Goal: Book appointment/travel/reservation

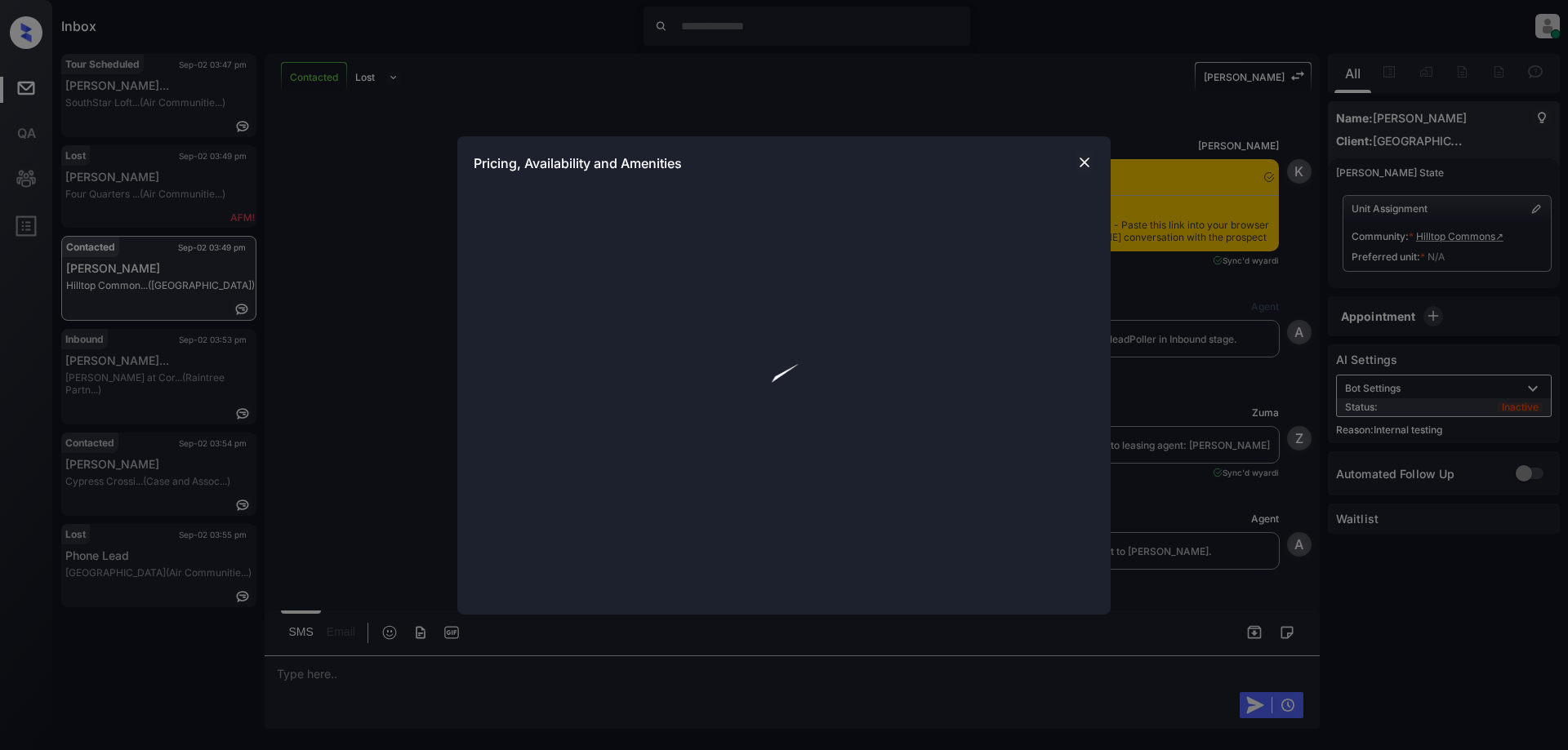
scroll to position [2731, 0]
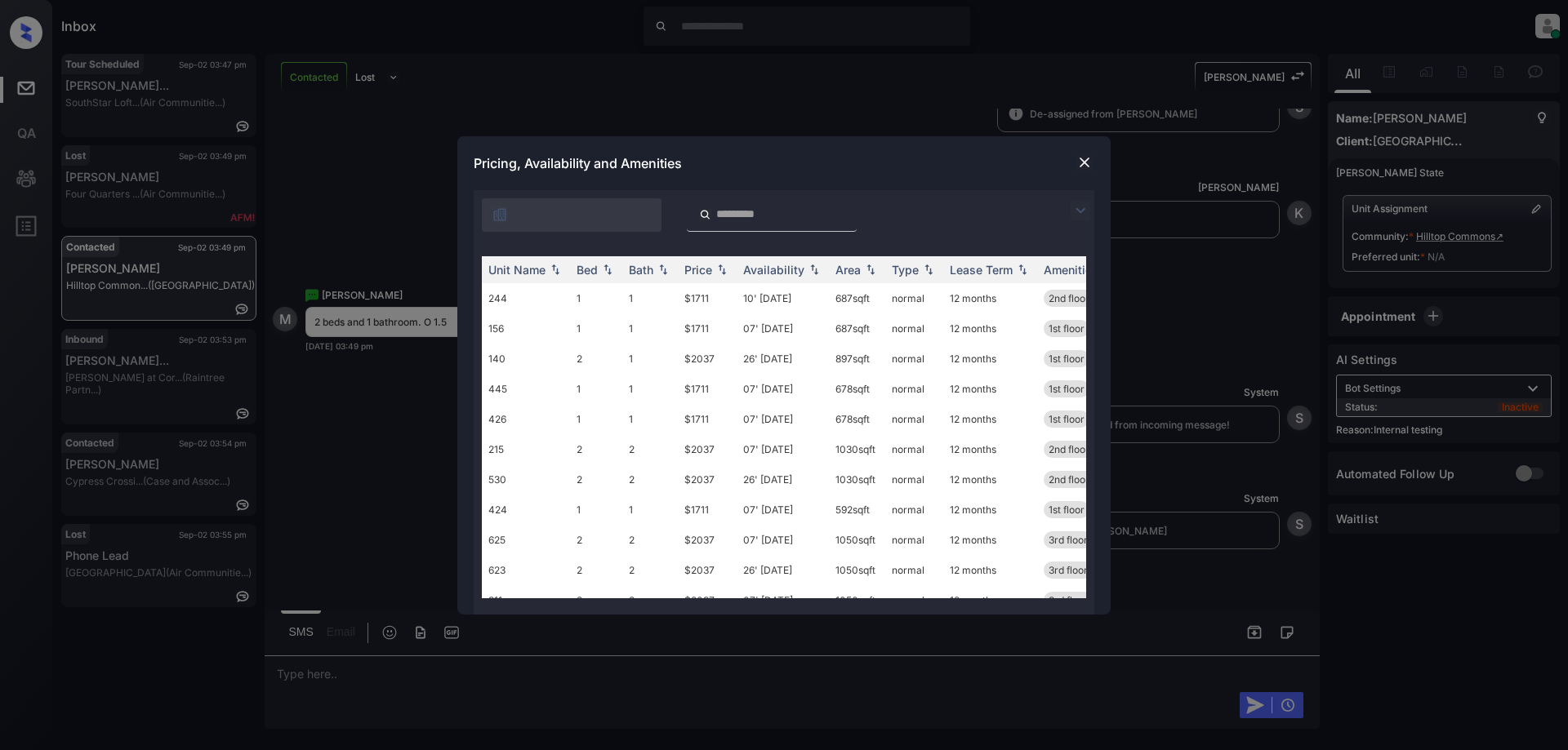
click at [1088, 207] on img at bounding box center [1081, 211] width 20 height 20
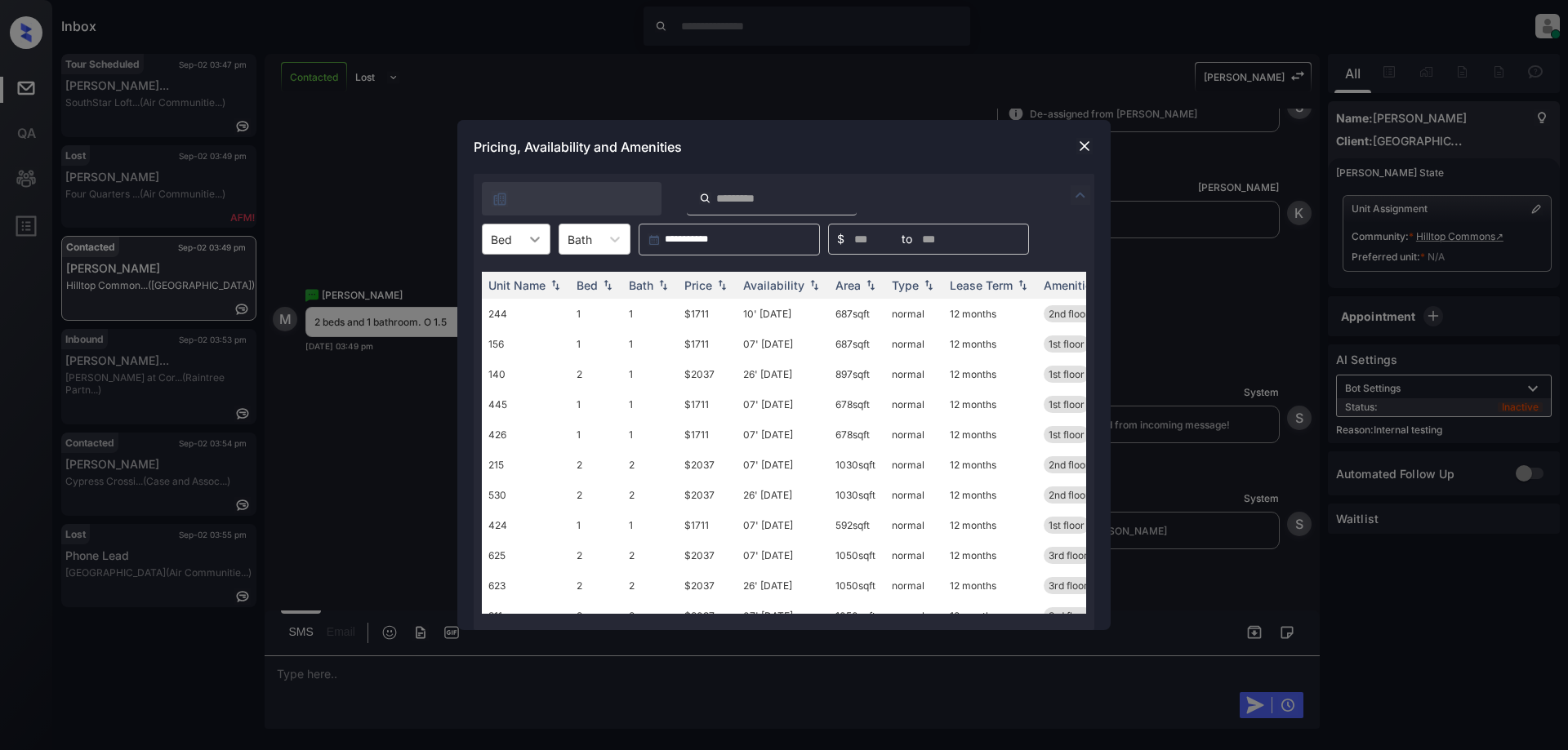
click at [521, 226] on div at bounding box center [535, 239] width 30 height 30
click at [500, 311] on div "2" at bounding box center [517, 308] width 69 height 30
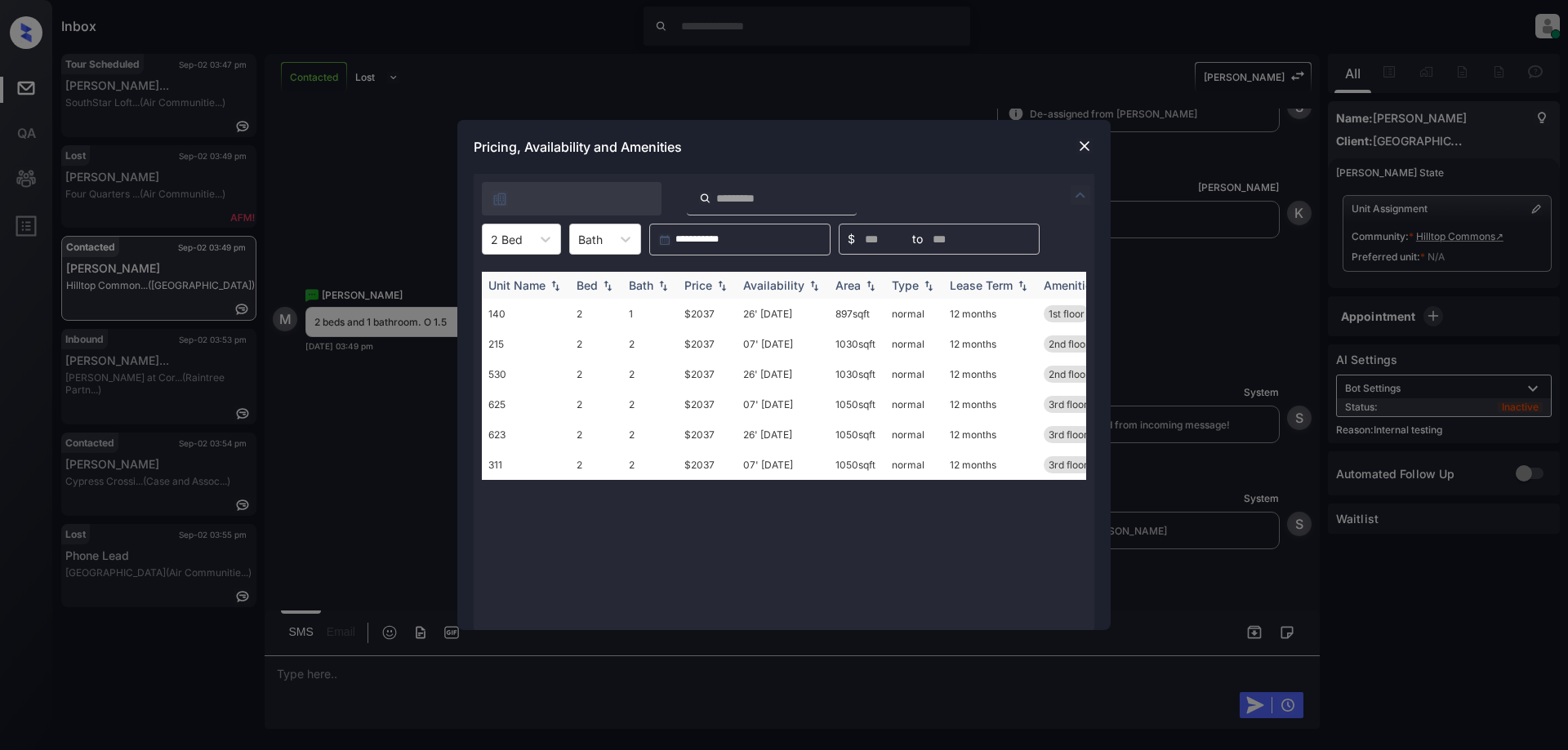
click at [714, 286] on img at bounding box center [722, 286] width 17 height 12
click at [714, 286] on img at bounding box center [722, 285] width 17 height 12
click at [783, 320] on td "26' [DATE]" at bounding box center [783, 313] width 93 height 31
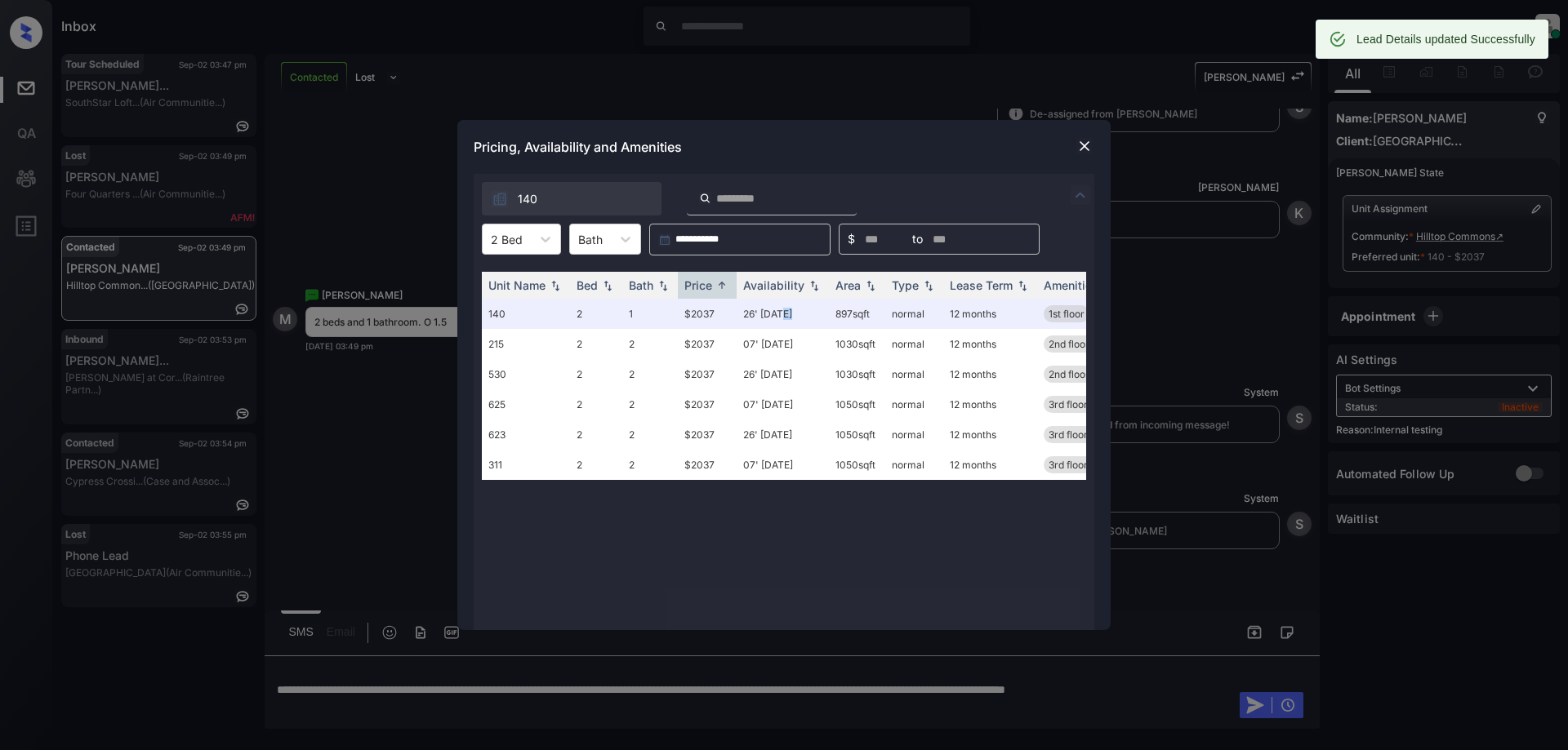
click at [1081, 145] on img at bounding box center [1085, 146] width 17 height 17
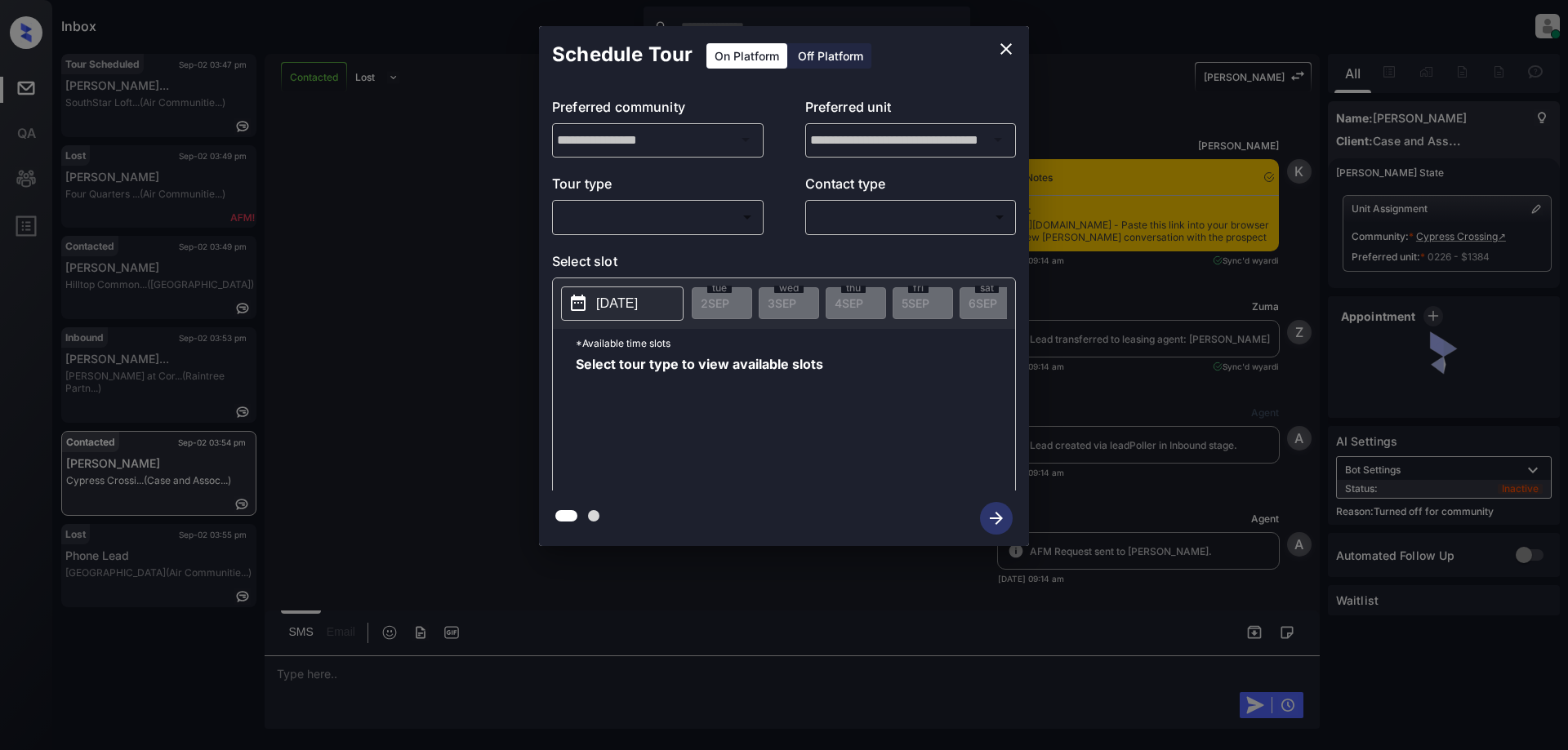
scroll to position [3205, 0]
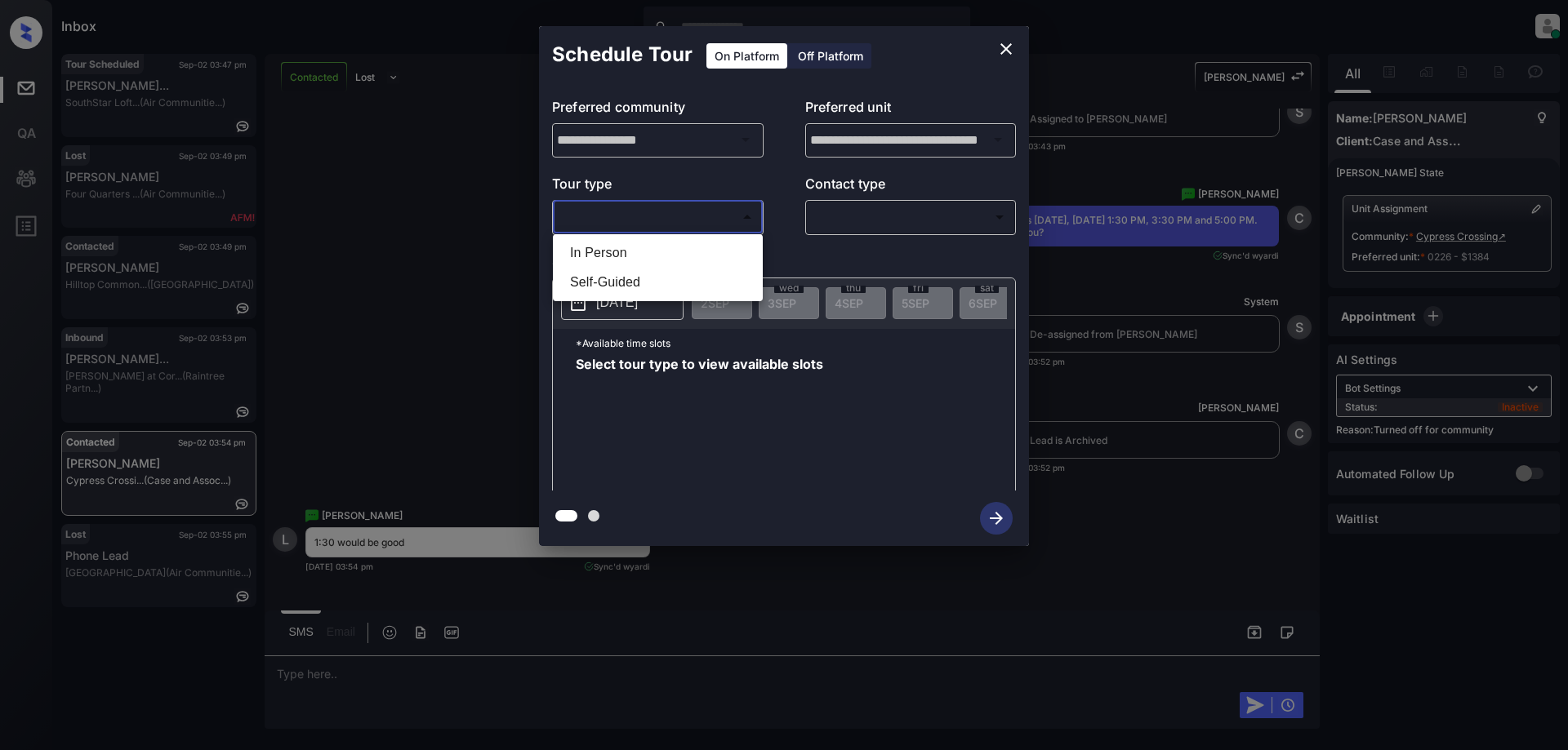
click at [661, 211] on body "Inbox Juan Carlos Manantan Online Set yourself offline Set yourself on break Pr…" at bounding box center [784, 375] width 1568 height 750
click at [620, 257] on li "In Person" at bounding box center [658, 253] width 202 height 30
type input "********"
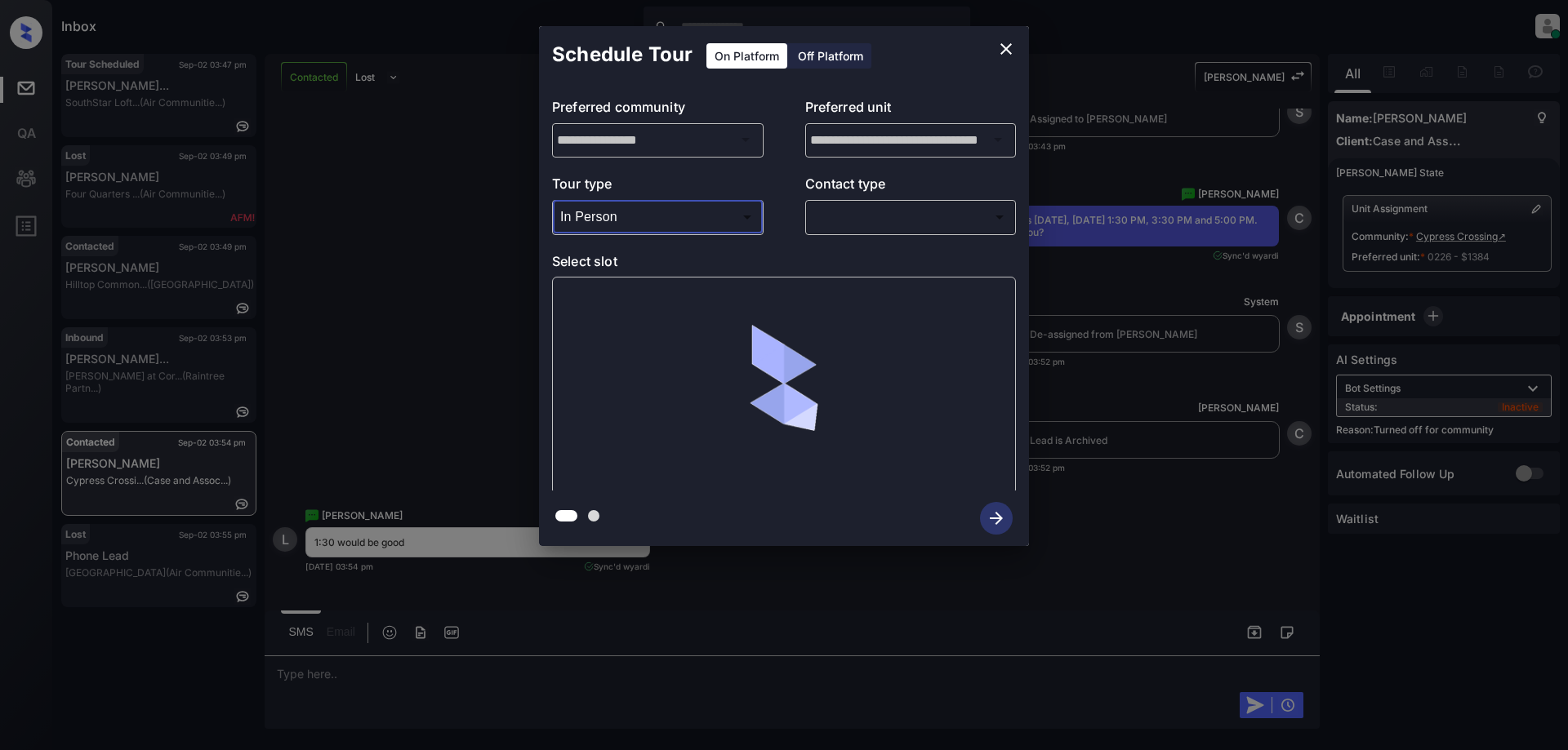
click at [876, 223] on body "Inbox Juan Carlos Manantan Online Set yourself offline Set yourself on break Pr…" at bounding box center [784, 375] width 1568 height 750
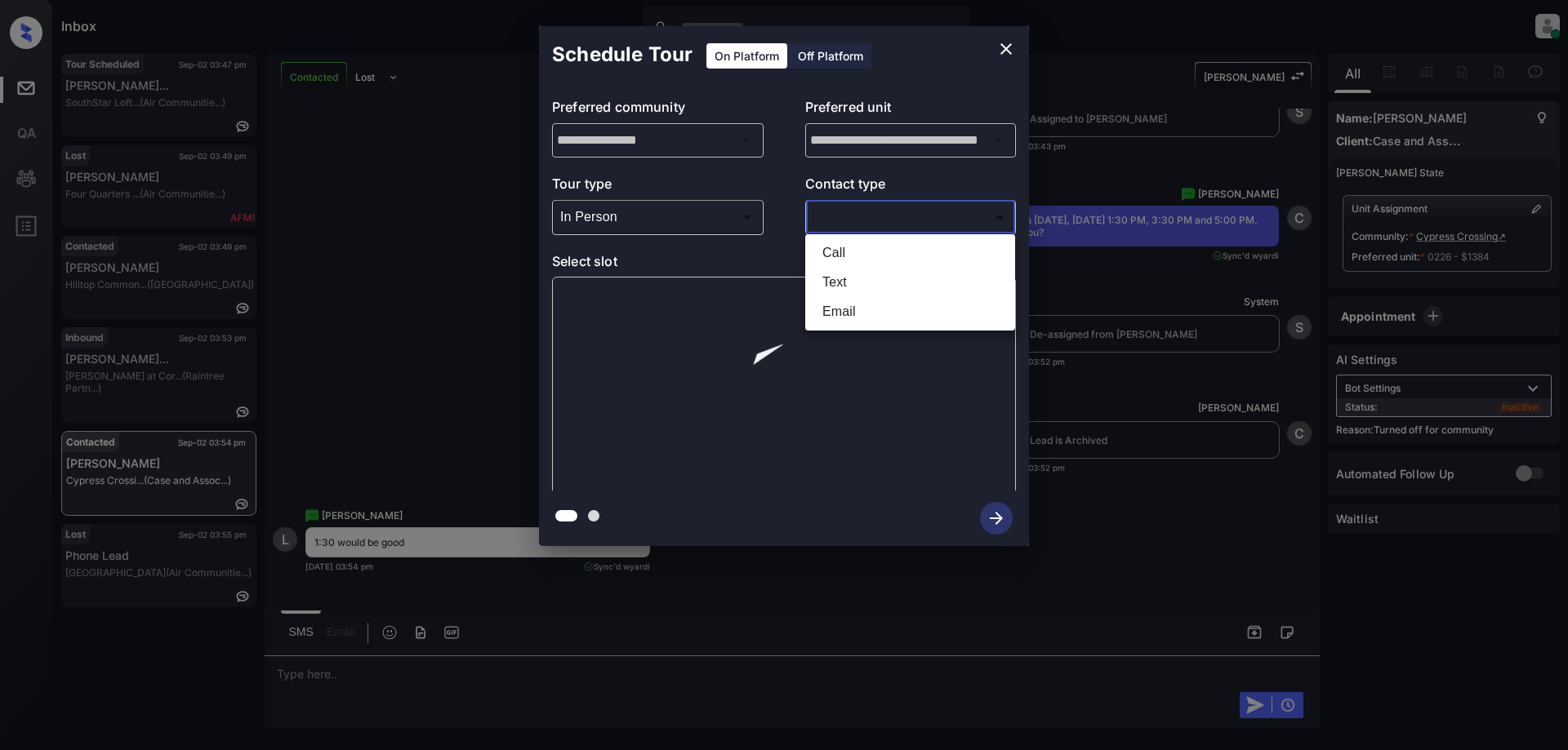
click at [859, 295] on li "Text" at bounding box center [910, 283] width 202 height 30
type input "****"
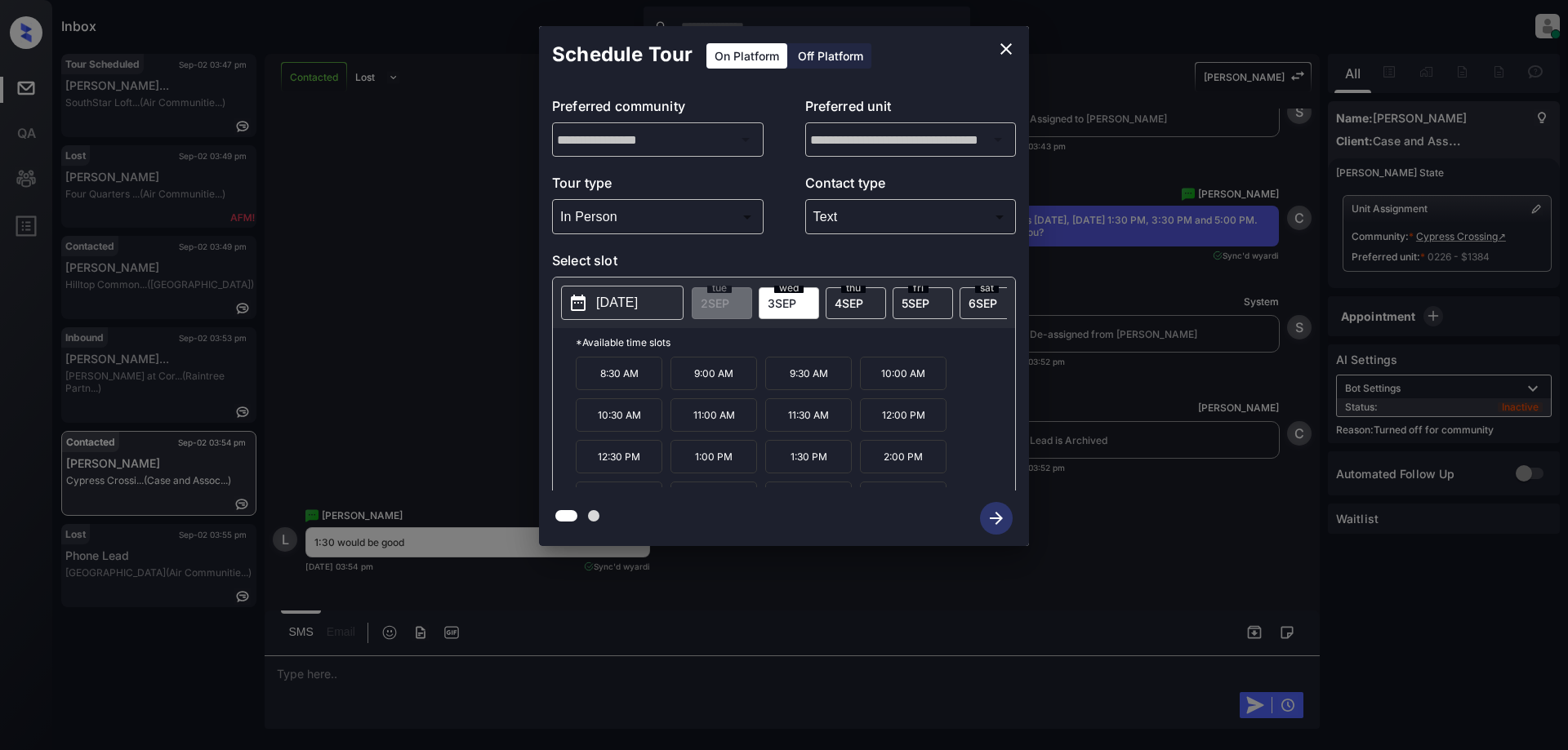
drag, startPoint x: 820, startPoint y: 478, endPoint x: 960, endPoint y: 506, distance: 142.8
click at [820, 473] on p "1:30 PM" at bounding box center [809, 456] width 87 height 34
click at [1006, 516] on icon "button" at bounding box center [996, 517] width 33 height 33
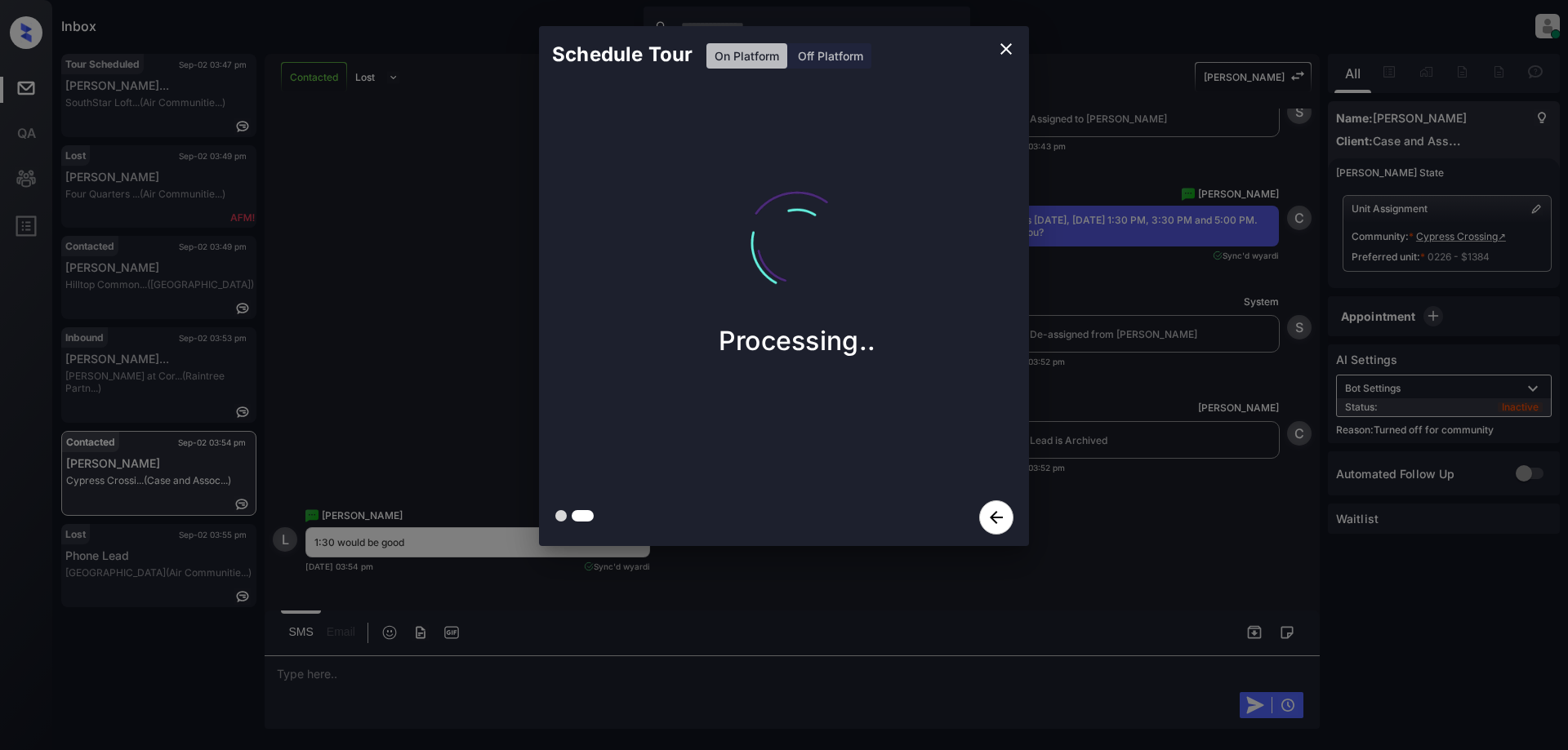
drag, startPoint x: 1012, startPoint y: 52, endPoint x: 1106, endPoint y: 44, distance: 94.3
click at [1106, 44] on div "Schedule Tour On Platform Off Platform Processing.." at bounding box center [784, 286] width 1568 height 573
click at [1018, 47] on button "close" at bounding box center [1006, 48] width 33 height 33
